Goal: Information Seeking & Learning: Understand process/instructions

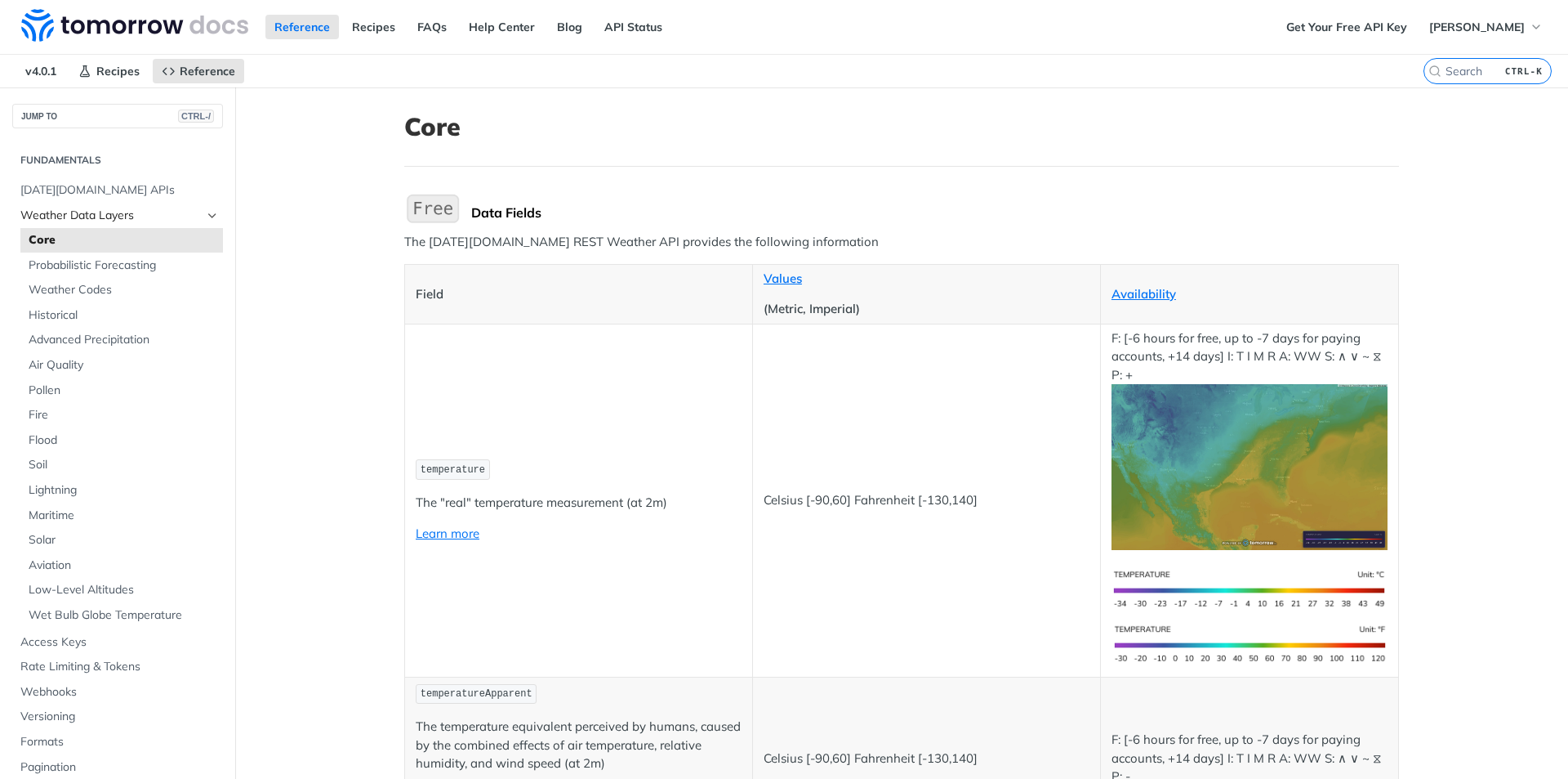
click at [205, 214] on icon "Hide subpages for Weather Data Layers" at bounding box center [211, 215] width 13 height 13
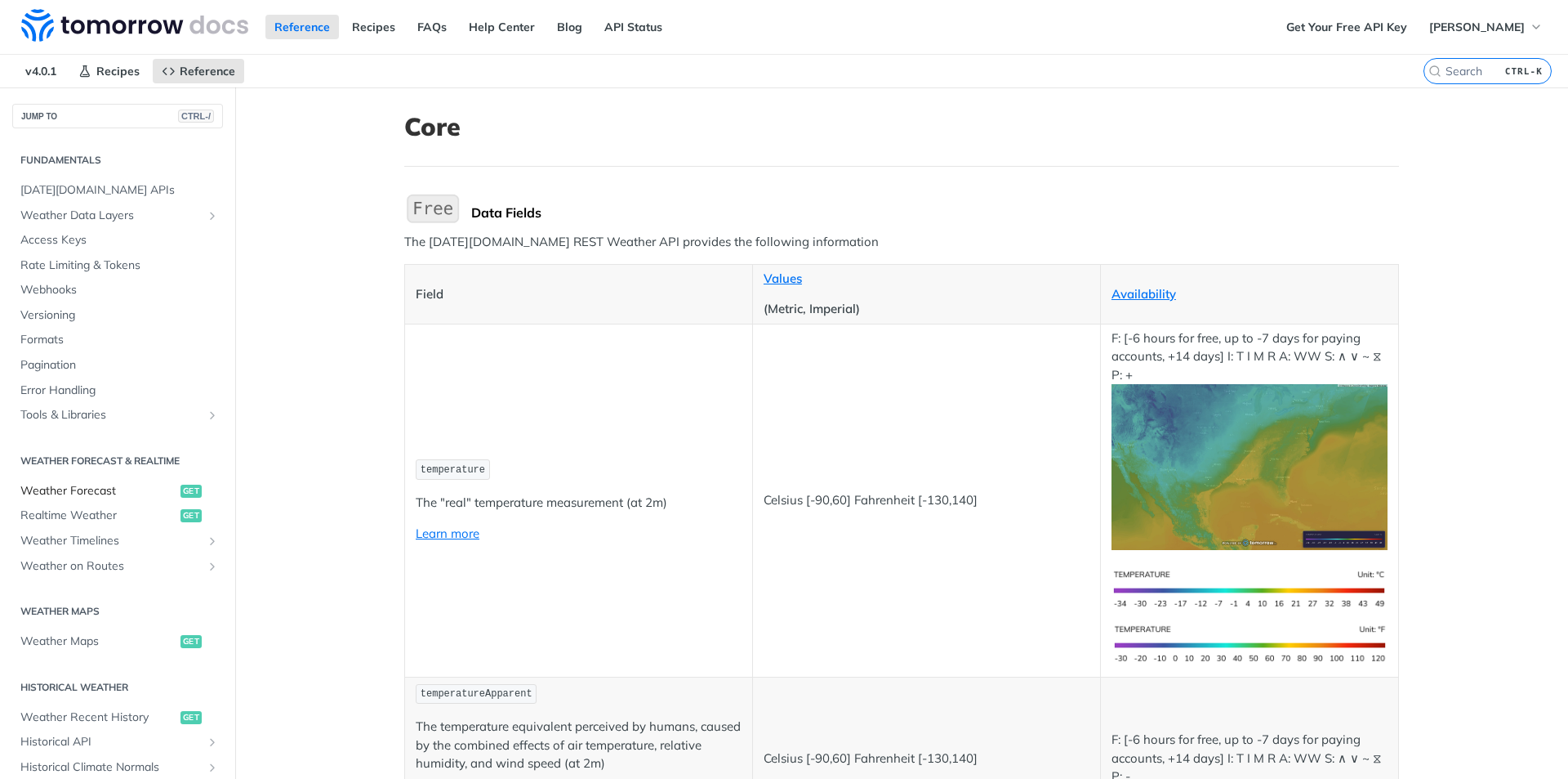
click at [100, 497] on span "Weather Forecast" at bounding box center [98, 491] width 156 height 17
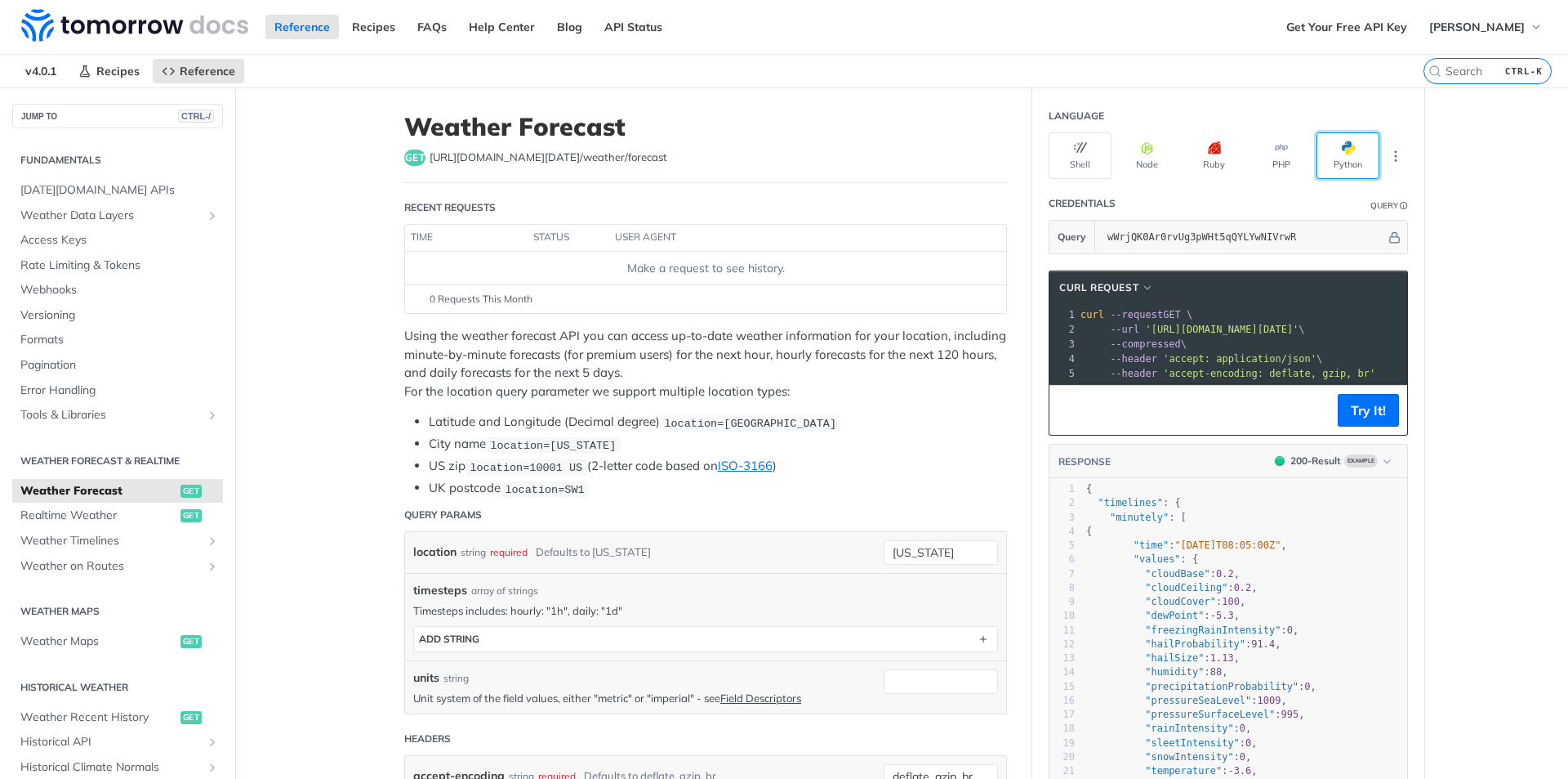
click at [1354, 156] on button "Python" at bounding box center [1348, 156] width 63 height 47
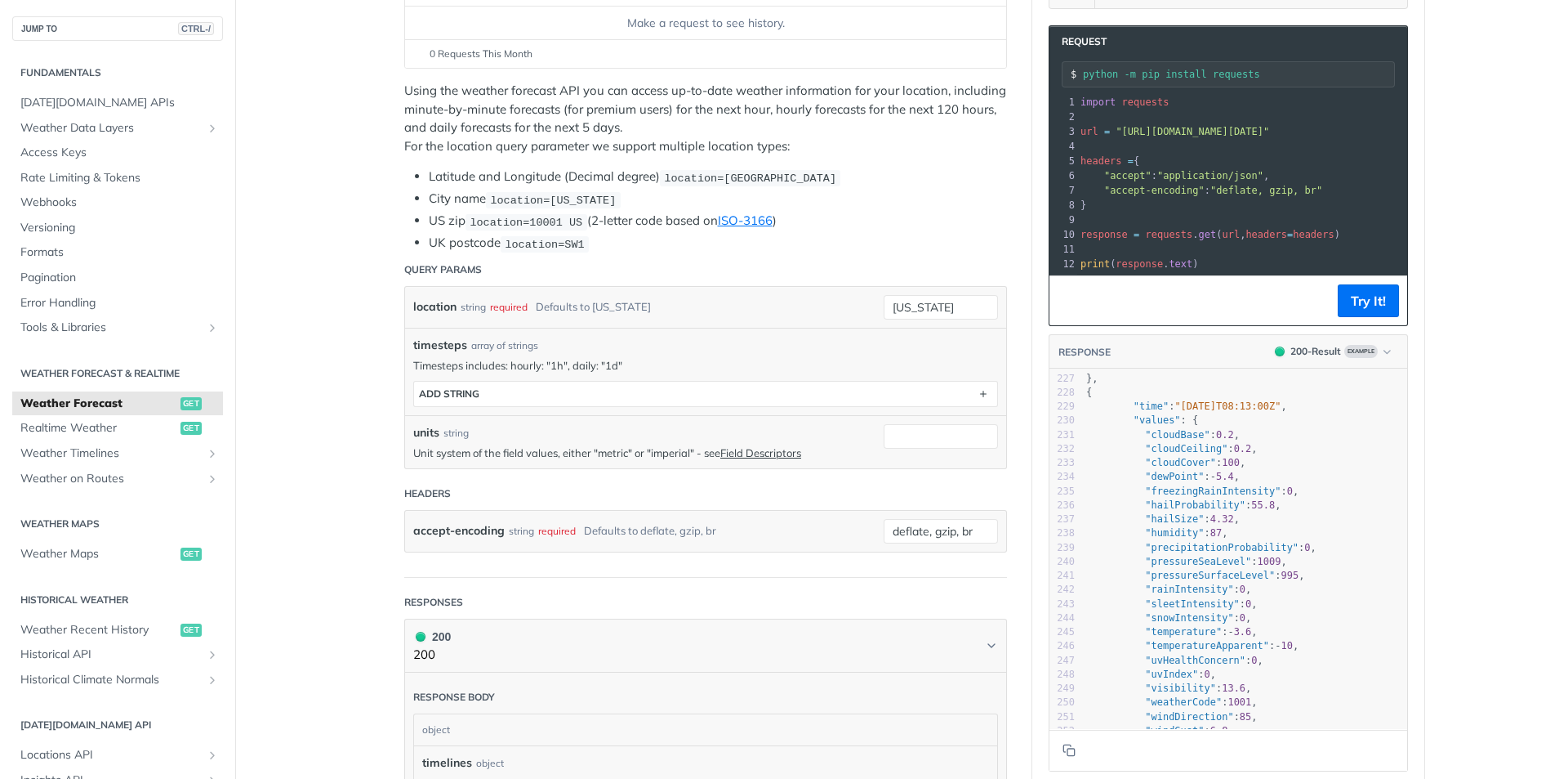
scroll to position [4004, 0]
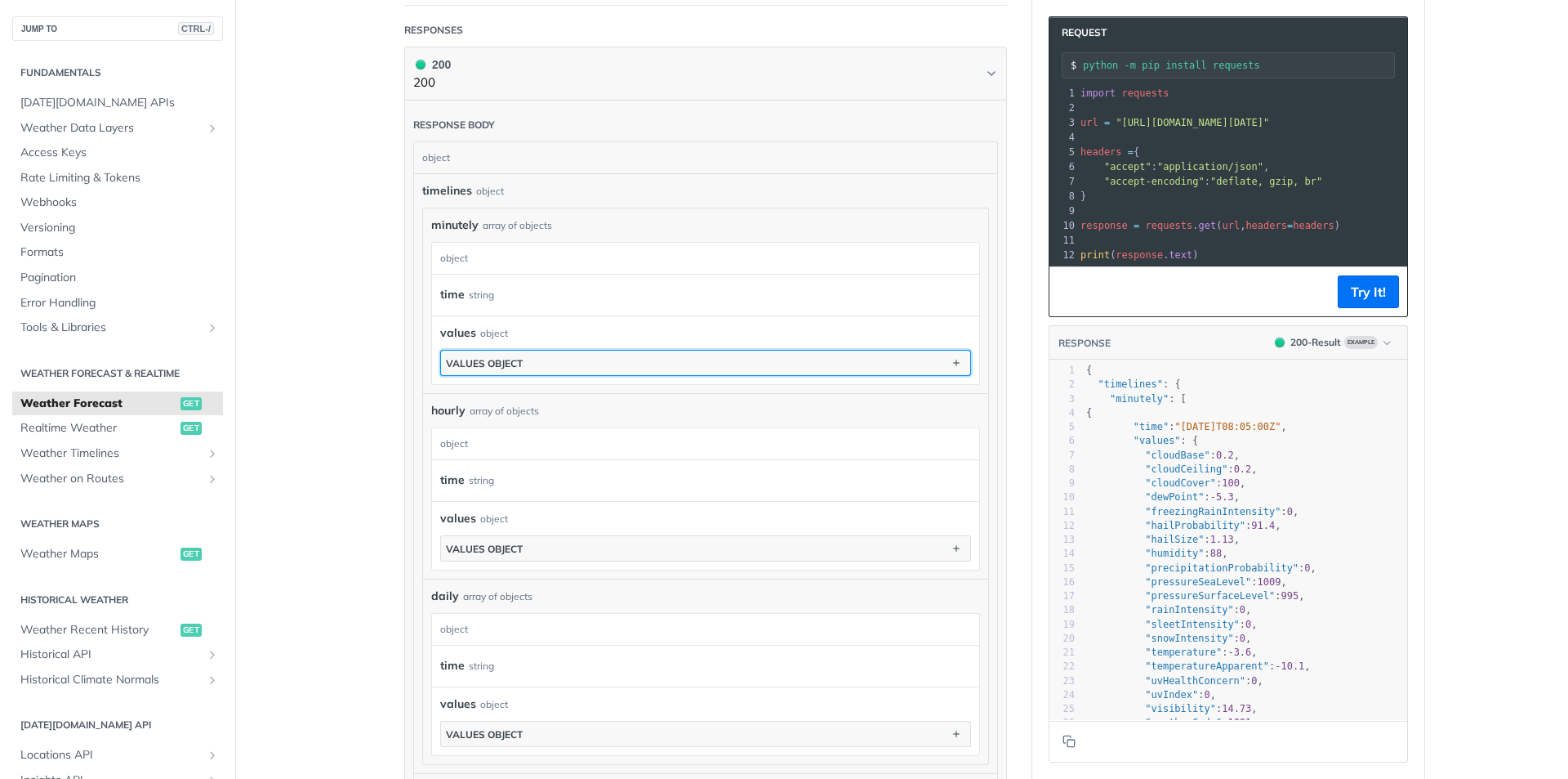
click at [740, 368] on button "values object" at bounding box center [706, 362] width 529 height 24
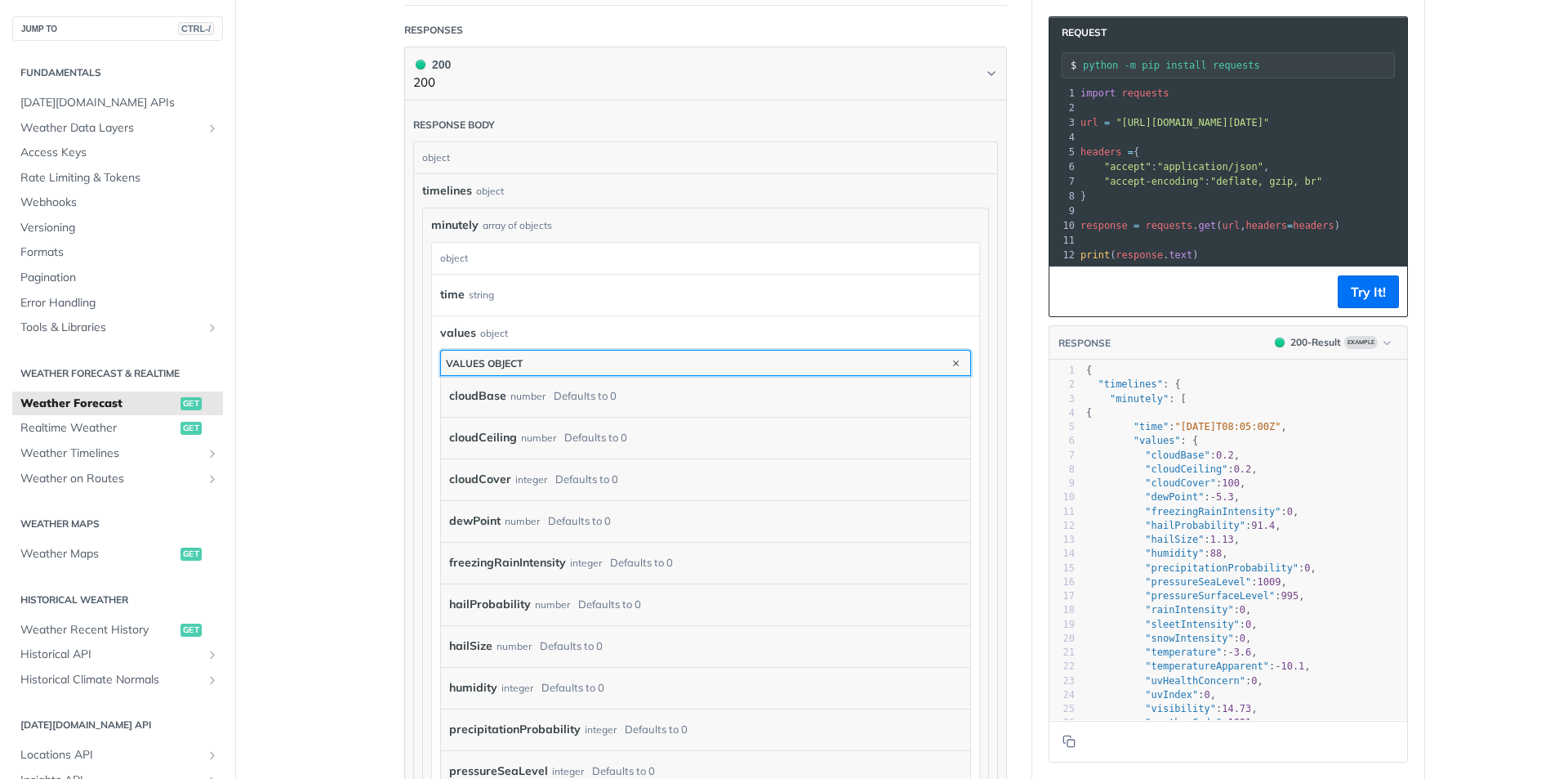
click at [740, 368] on button "values object" at bounding box center [706, 362] width 529 height 24
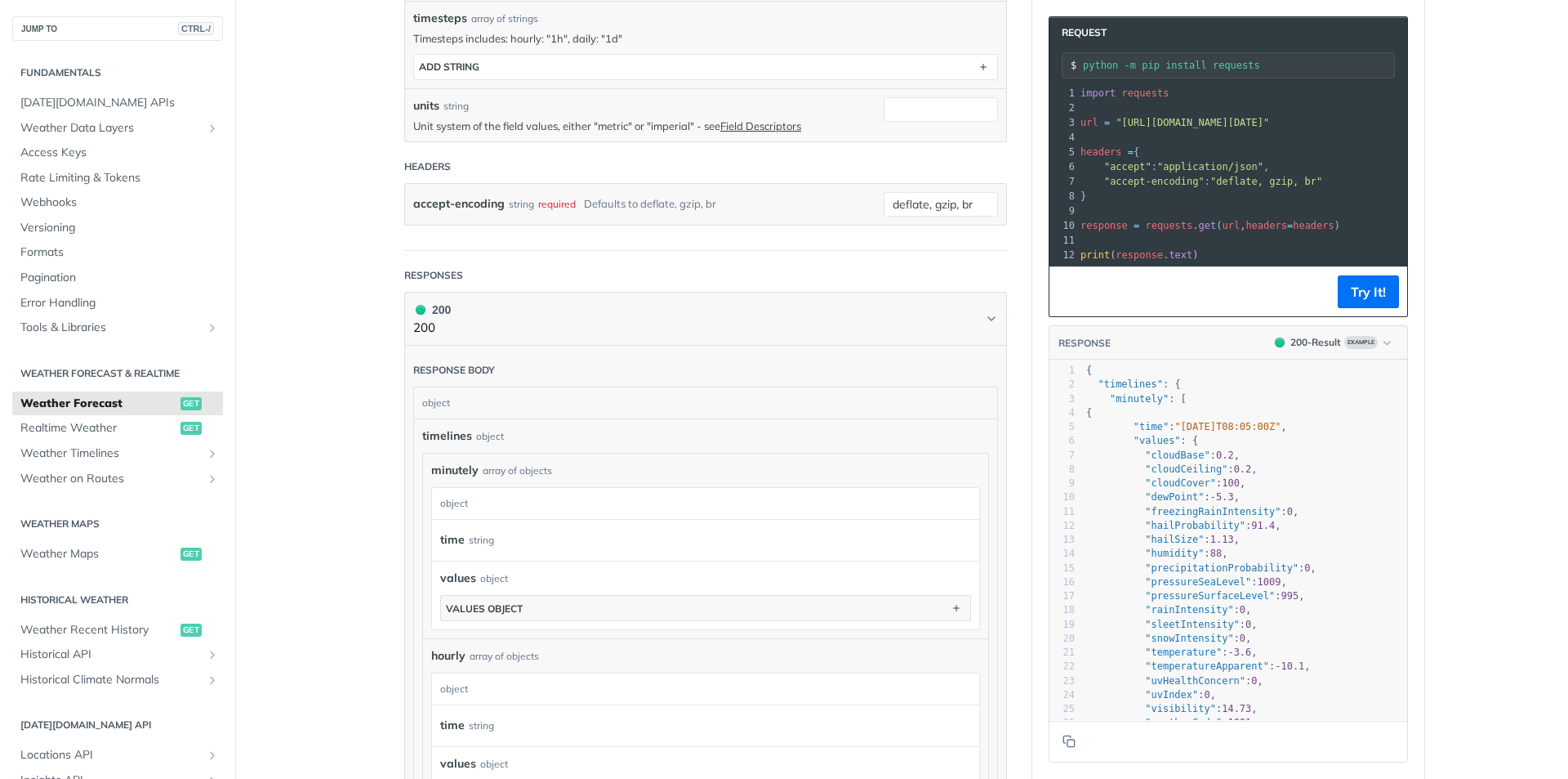
click at [1480, 446] on main "JUMP TO CTRL-/ Fundamentals Tomorrow.io APIs Weather Data Layers Core Probabili…" at bounding box center [784, 520] width 1568 height 2010
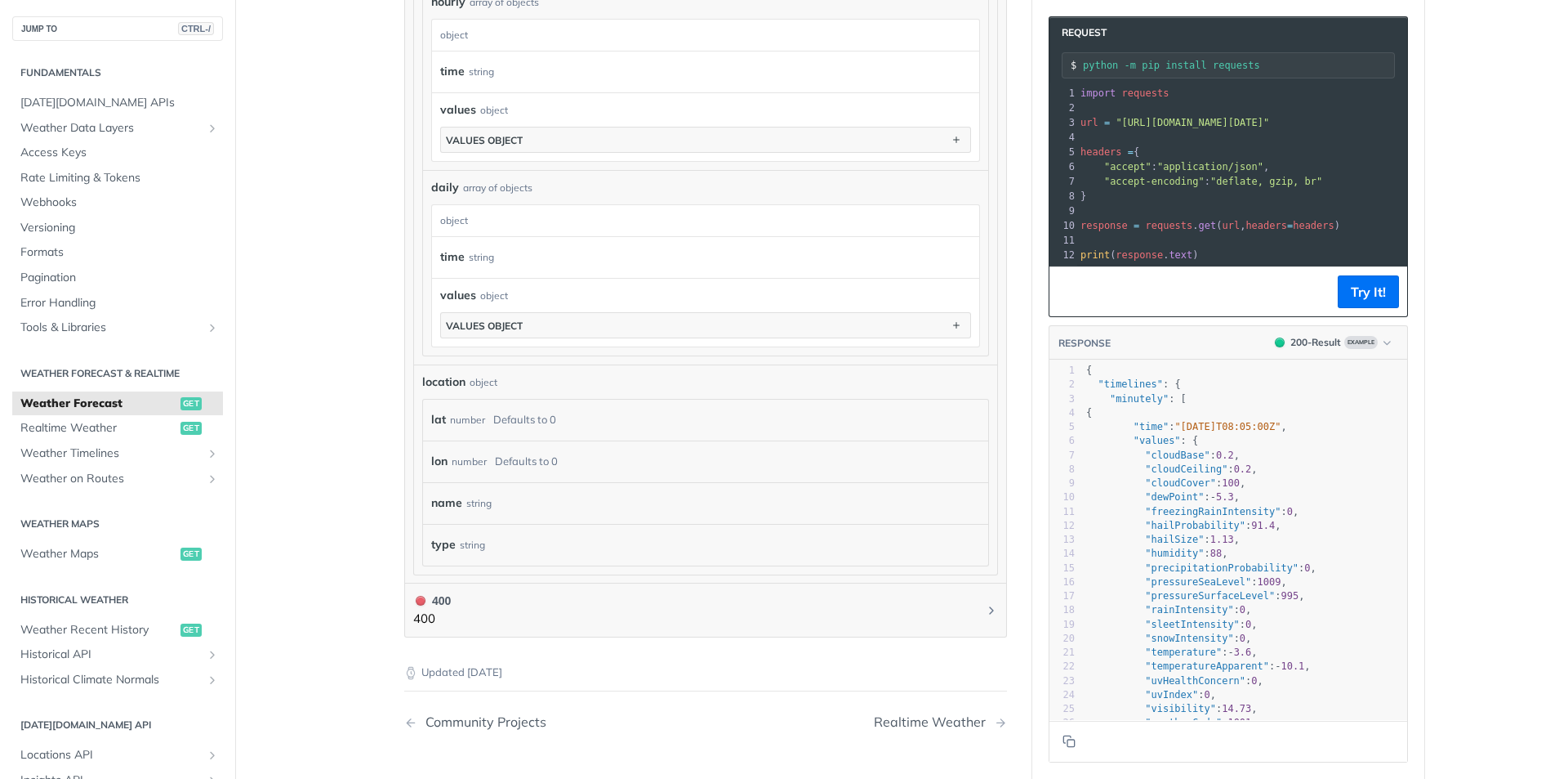
click at [521, 415] on div "Defaults to 0" at bounding box center [525, 420] width 63 height 23
click at [458, 412] on div "number" at bounding box center [467, 420] width 35 height 23
click at [460, 415] on div "number" at bounding box center [467, 420] width 35 height 23
click at [461, 412] on div "number" at bounding box center [467, 420] width 35 height 23
click at [461, 414] on div "number" at bounding box center [467, 420] width 35 height 23
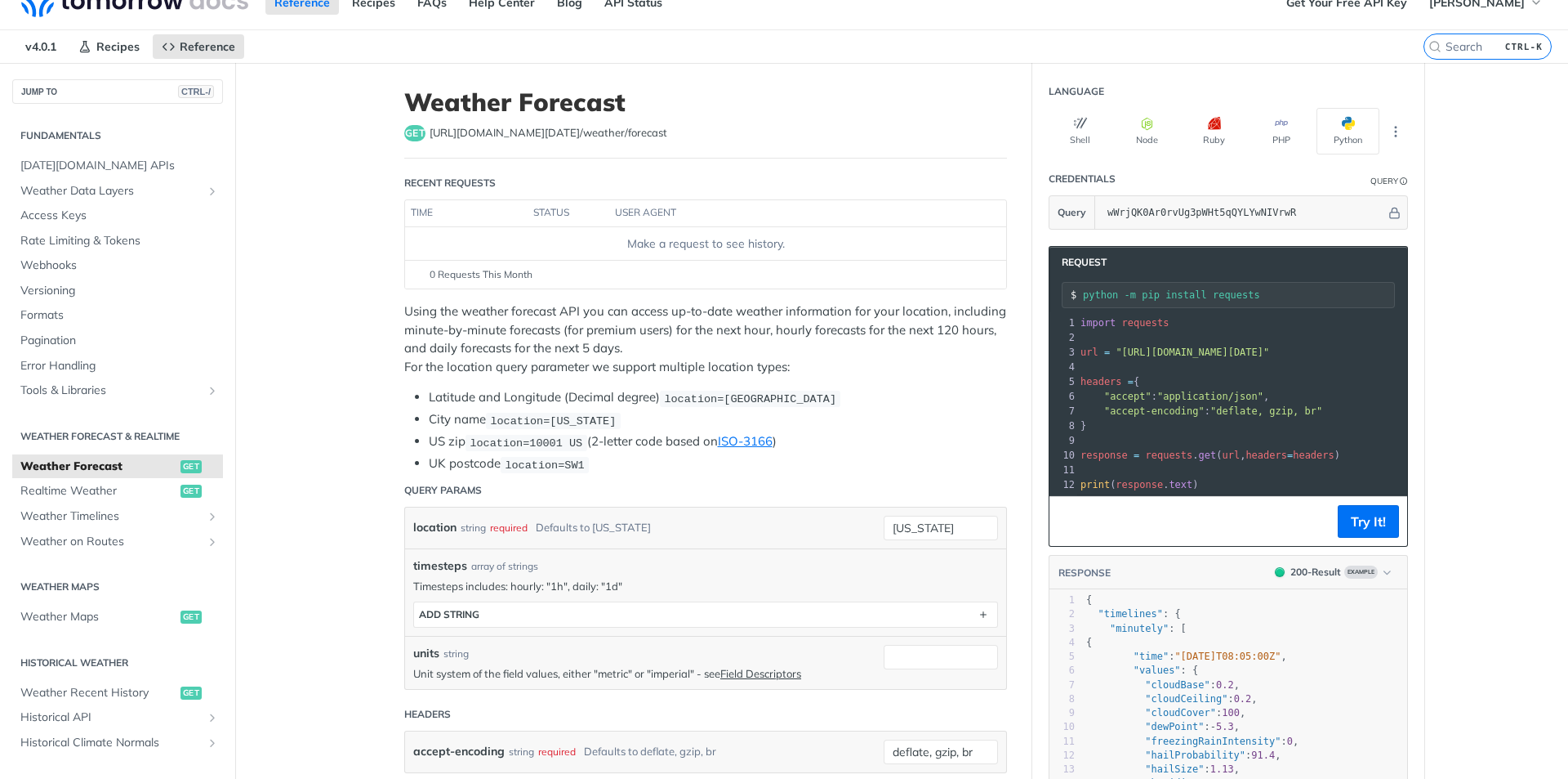
scroll to position [0, 0]
